Goal: Task Accomplishment & Management: Complete application form

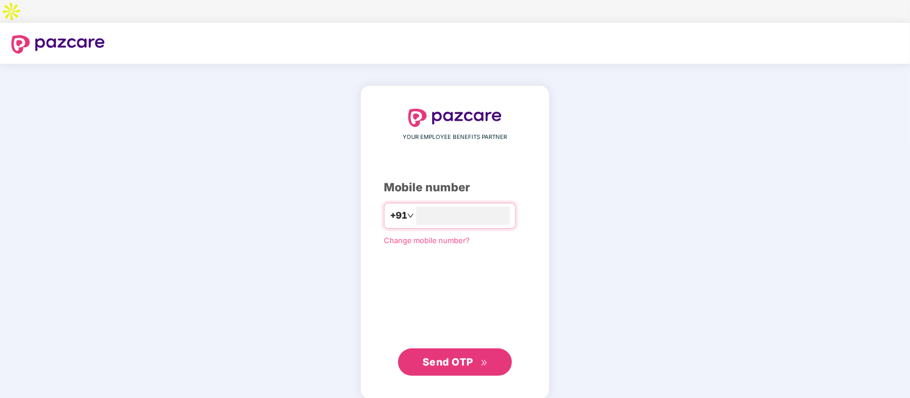
type input "**********"
click at [476, 354] on span "Send OTP" at bounding box center [456, 362] width 66 height 16
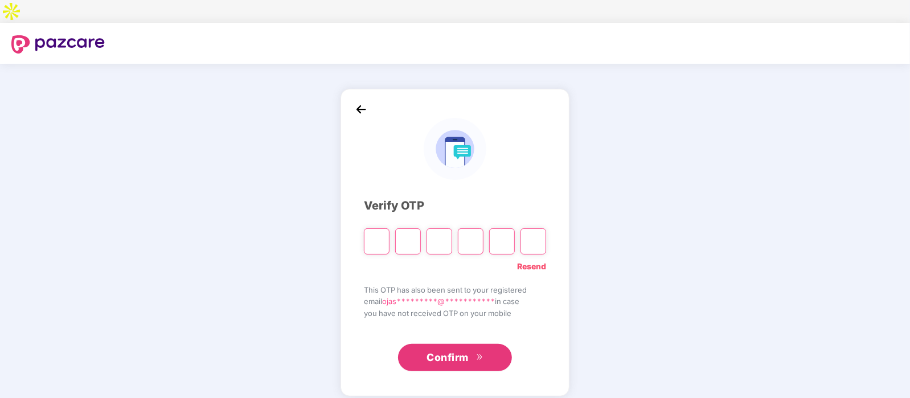
type input "*"
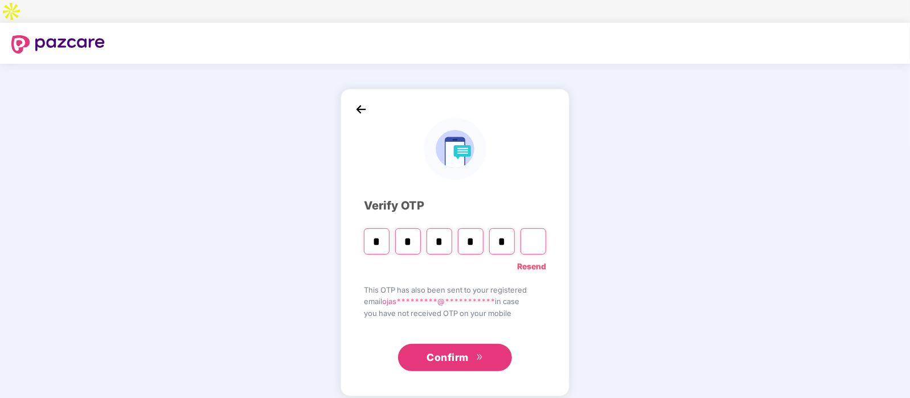
type input "*"
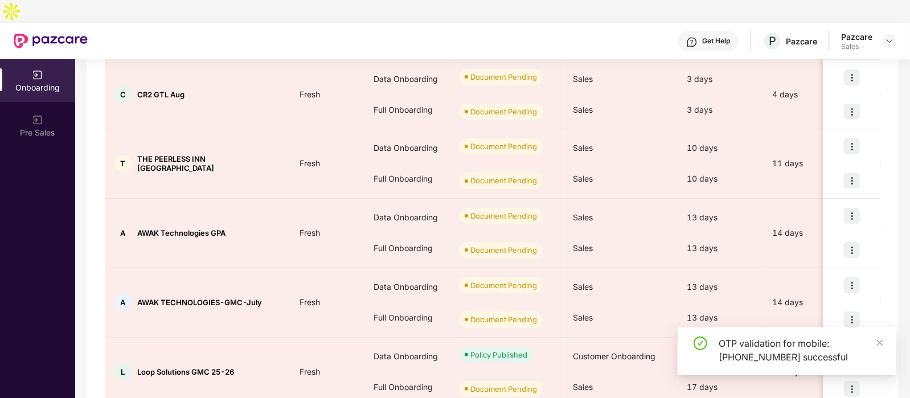
scroll to position [208, 0]
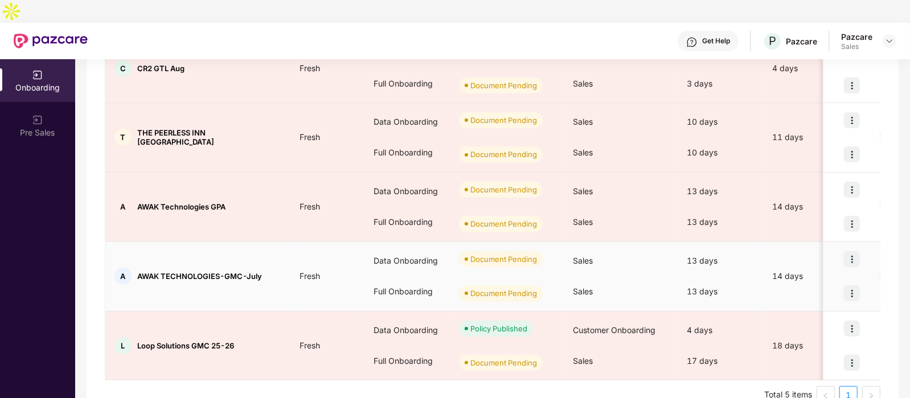
click at [848, 251] on img at bounding box center [852, 259] width 16 height 16
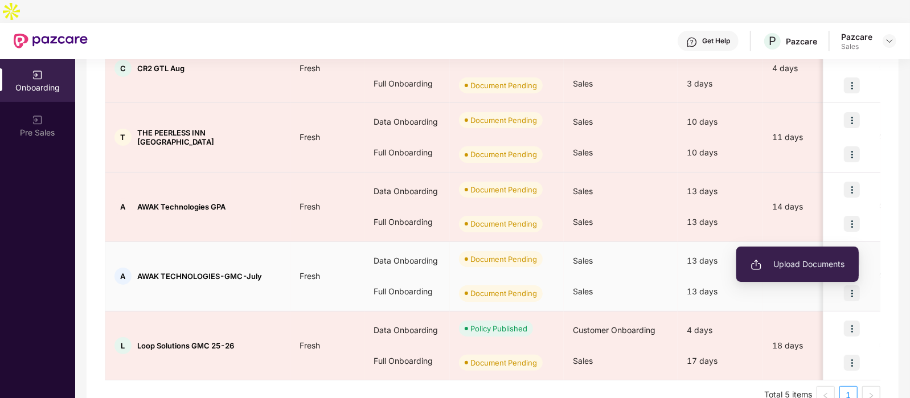
click at [810, 268] on span "Upload Documents" at bounding box center [798, 264] width 94 height 13
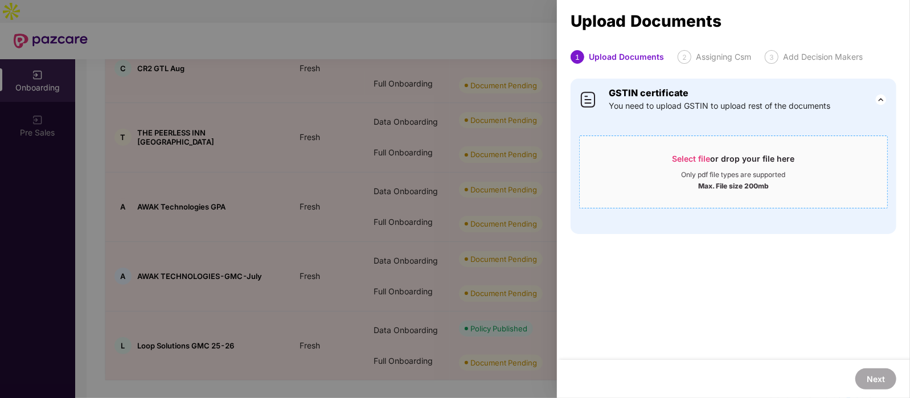
click at [700, 152] on span "Select file or drop your file here Only pdf file types are supported Max. File …" at bounding box center [734, 172] width 308 height 55
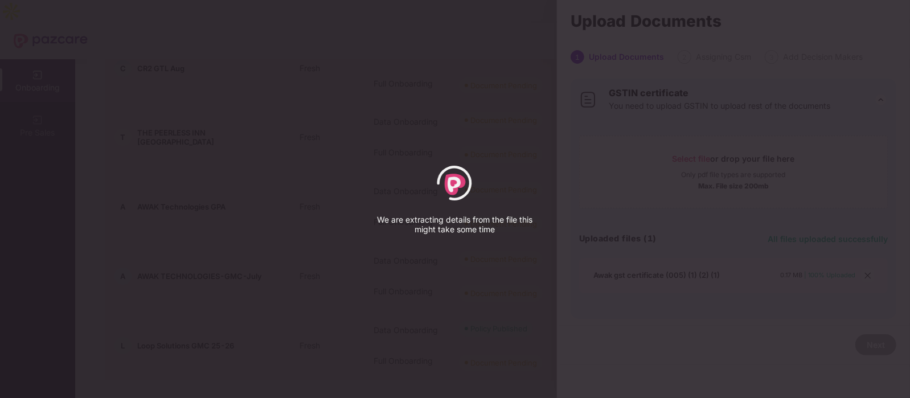
select select "*****"
select select "******"
select select "**********"
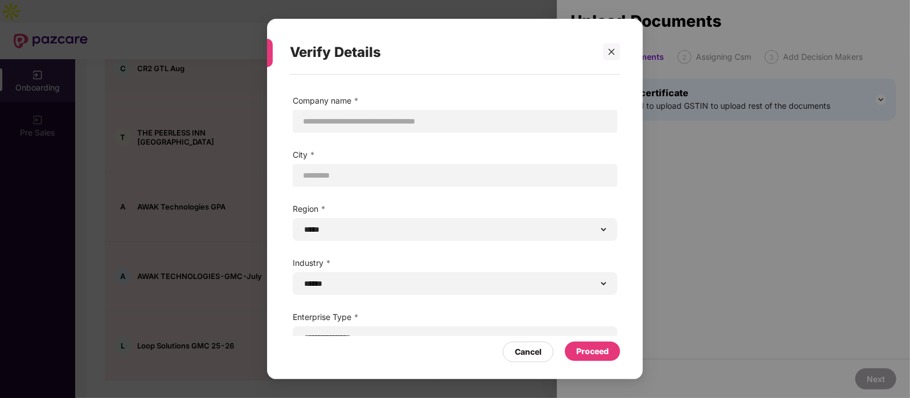
scroll to position [15, 0]
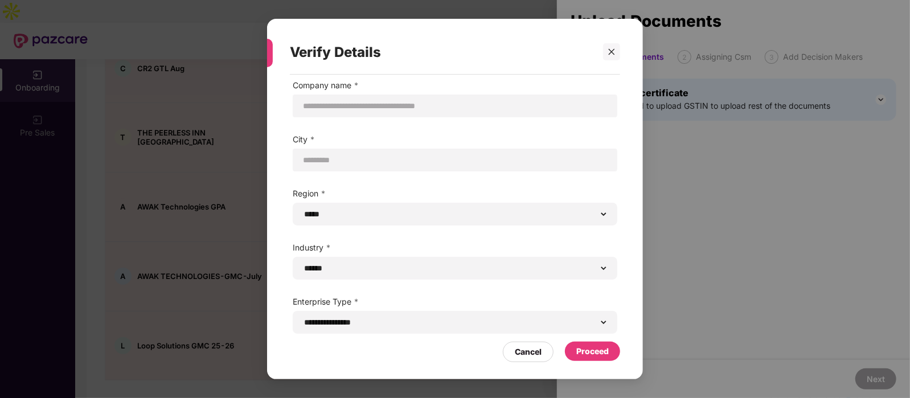
click at [587, 353] on div "Proceed" at bounding box center [593, 351] width 32 height 13
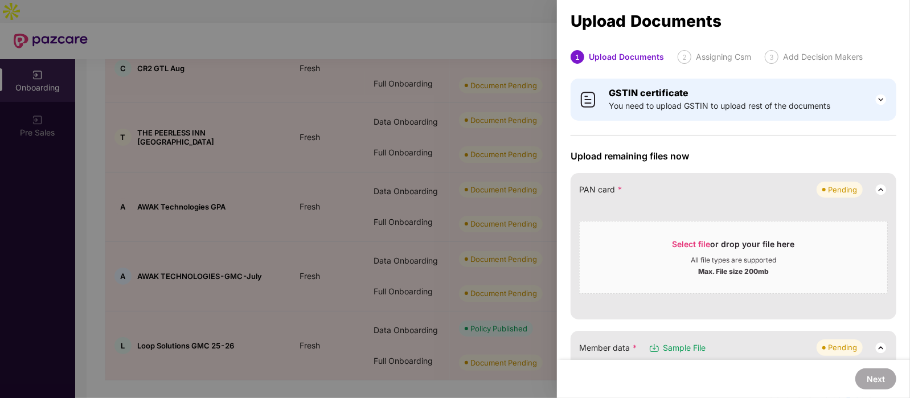
scroll to position [123, 0]
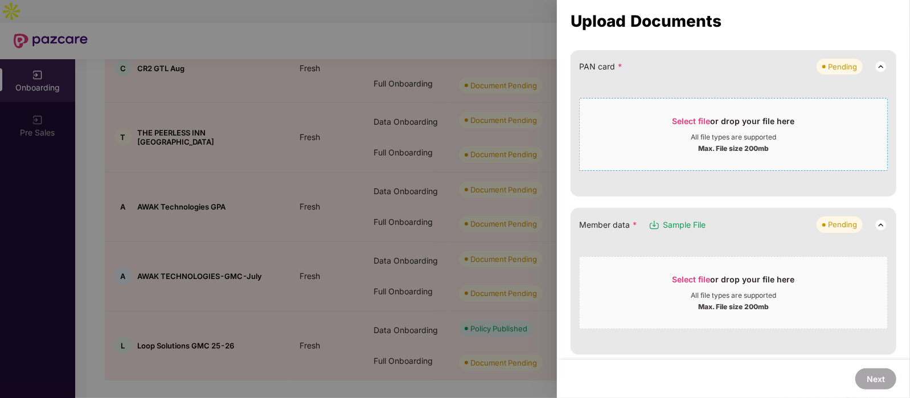
click at [713, 140] on div "All file types are supported" at bounding box center [733, 137] width 85 height 9
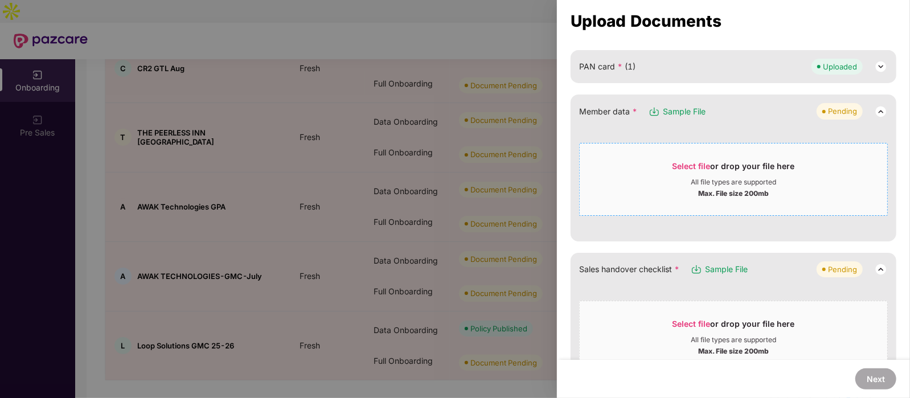
click at [754, 165] on div "Select file or drop your file here" at bounding box center [734, 169] width 122 height 17
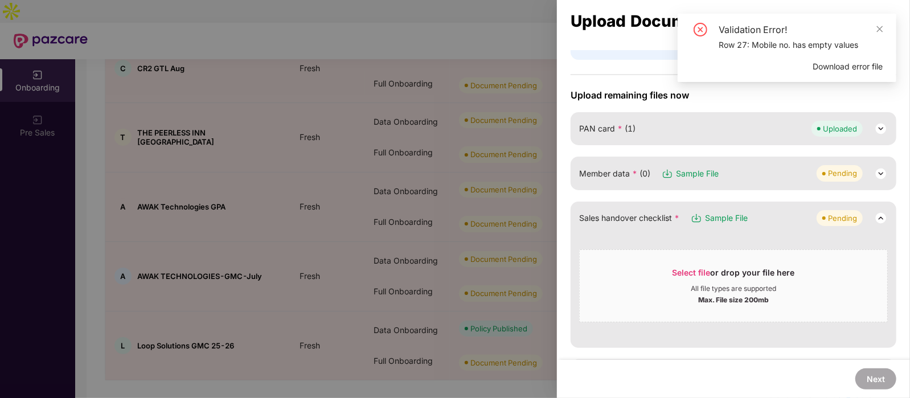
scroll to position [43, 0]
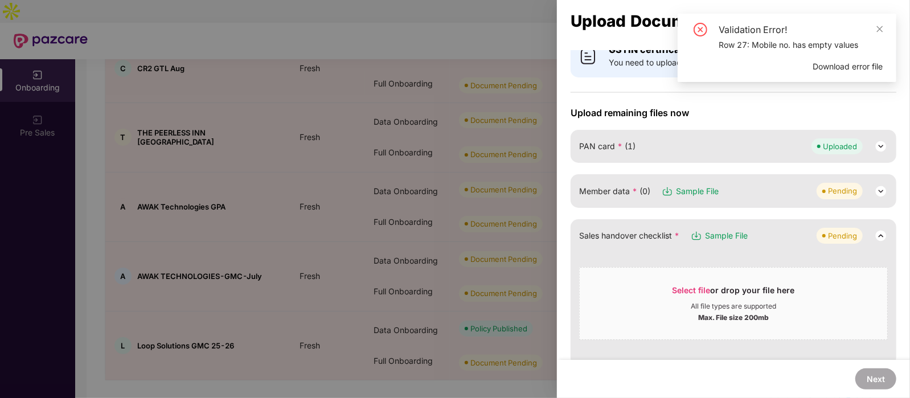
click at [840, 190] on div "Pending" at bounding box center [842, 190] width 29 height 11
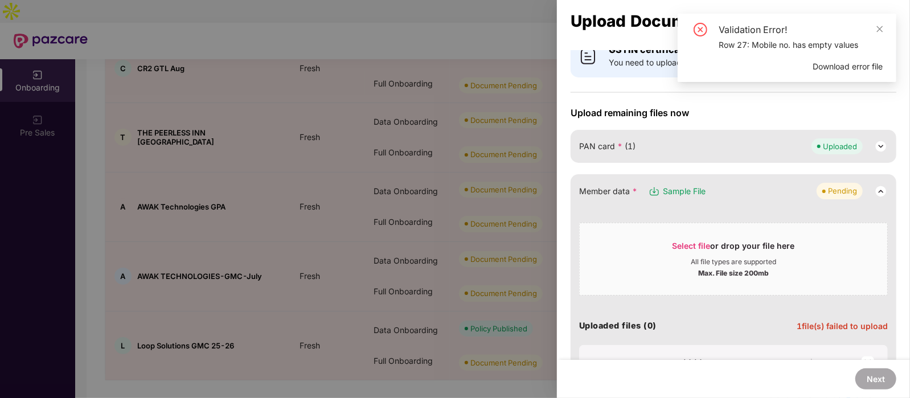
click at [844, 68] on span "Download error file" at bounding box center [848, 66] width 70 height 13
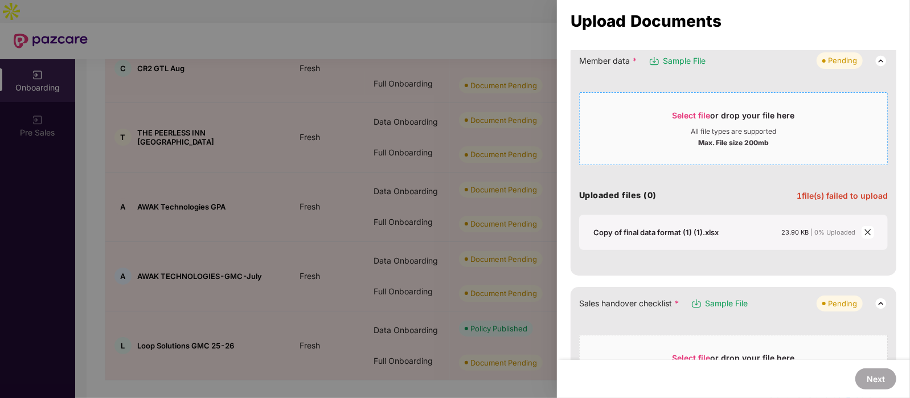
scroll to position [174, 0]
click at [862, 231] on span "close" at bounding box center [868, 232] width 13 height 13
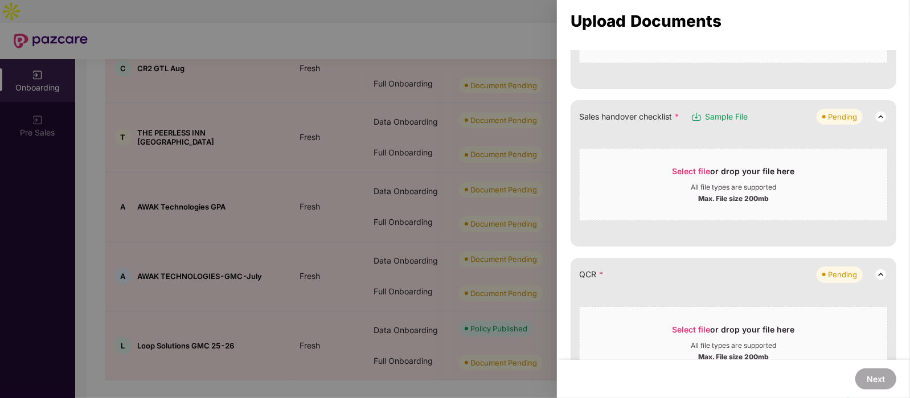
scroll to position [274, 0]
click at [753, 168] on div "Select file or drop your file here" at bounding box center [734, 176] width 122 height 17
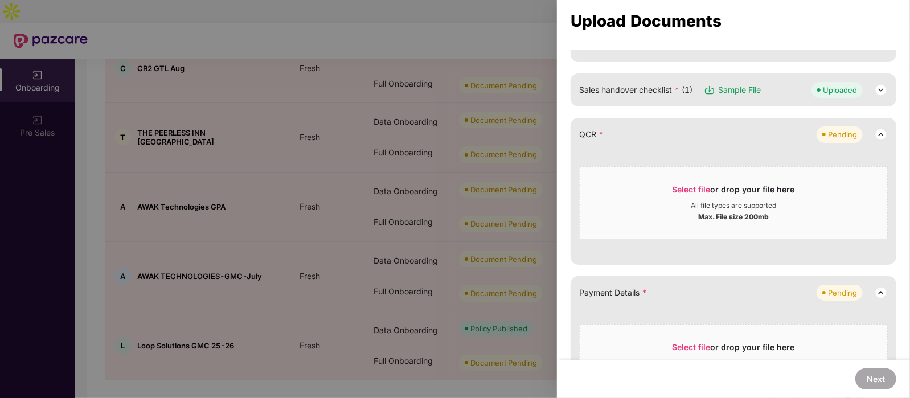
scroll to position [302, 0]
click at [754, 181] on span "Select file or drop your file here All file types are supported Max. File size …" at bounding box center [734, 203] width 308 height 55
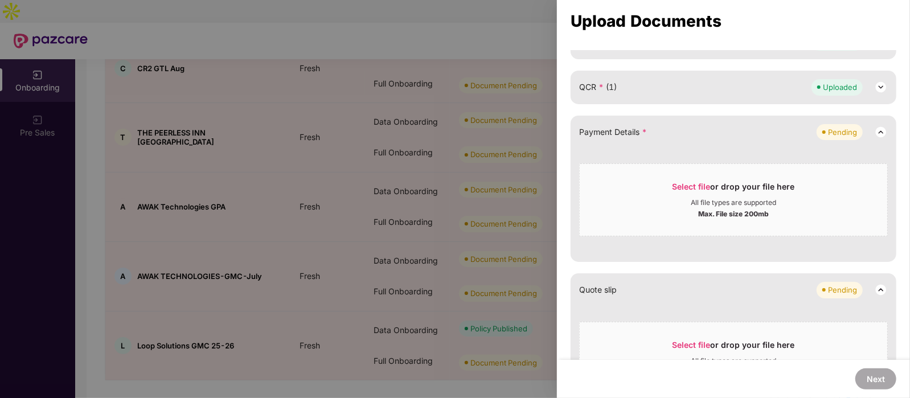
scroll to position [351, 0]
click at [714, 181] on div "Select file or drop your file here" at bounding box center [734, 188] width 122 height 17
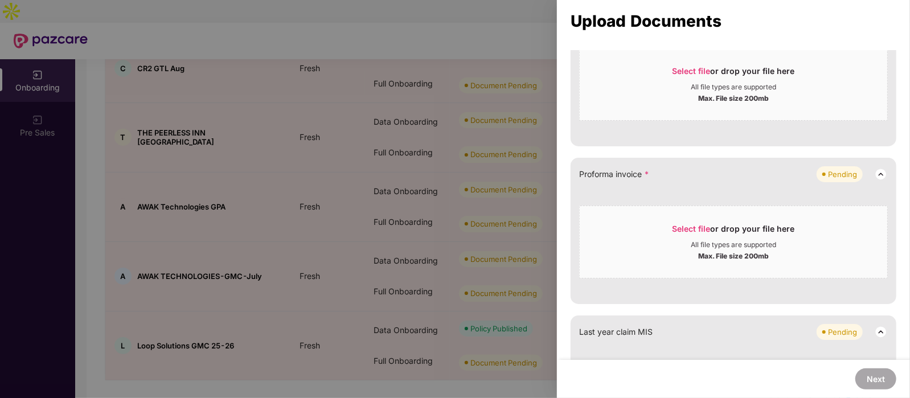
scroll to position [511, 0]
click at [708, 226] on span "Select file" at bounding box center [692, 228] width 38 height 10
click at [741, 223] on div "Select file or drop your file here" at bounding box center [734, 231] width 122 height 17
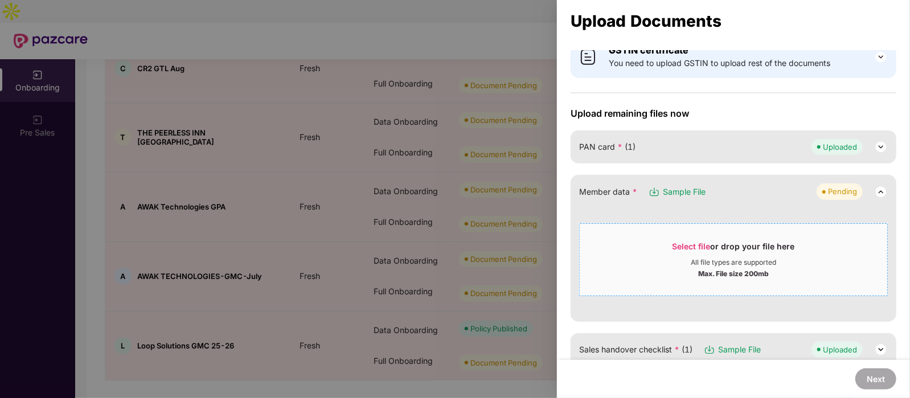
scroll to position [0, 0]
